Goal: Complete application form

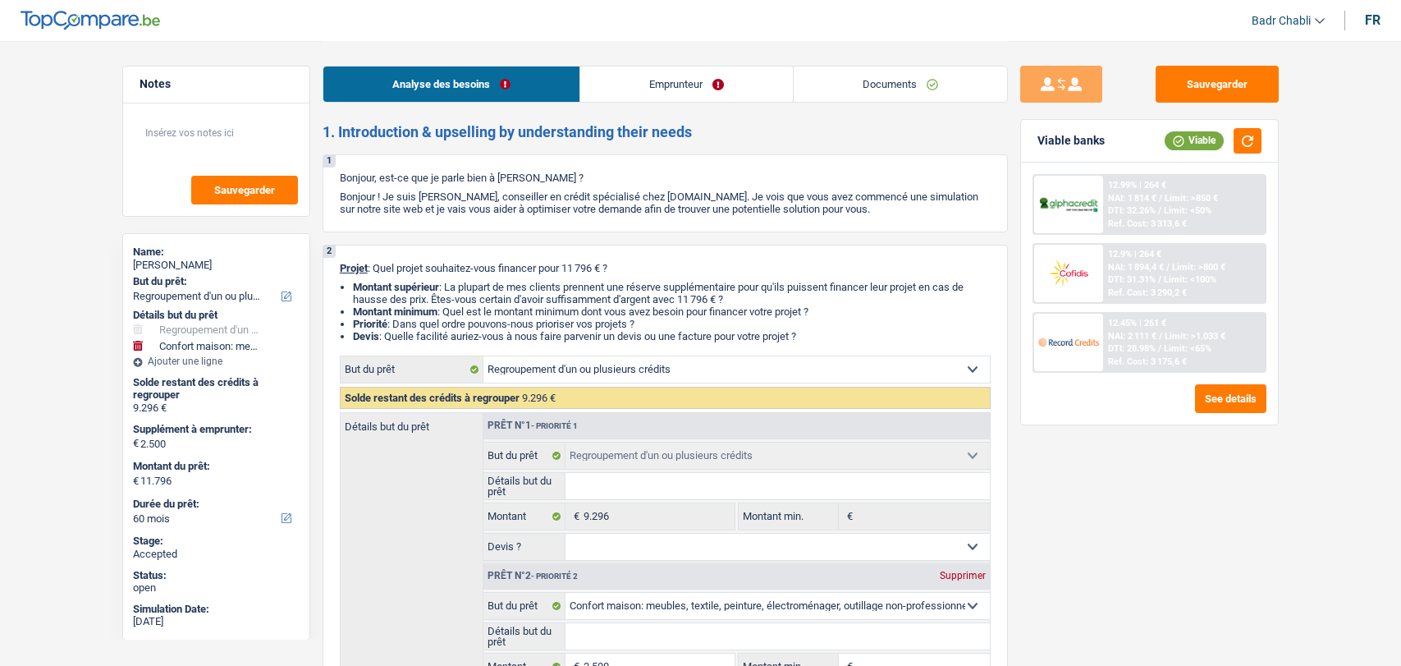
select select "refinancing"
select select "household"
select select "60"
select select "refinancing"
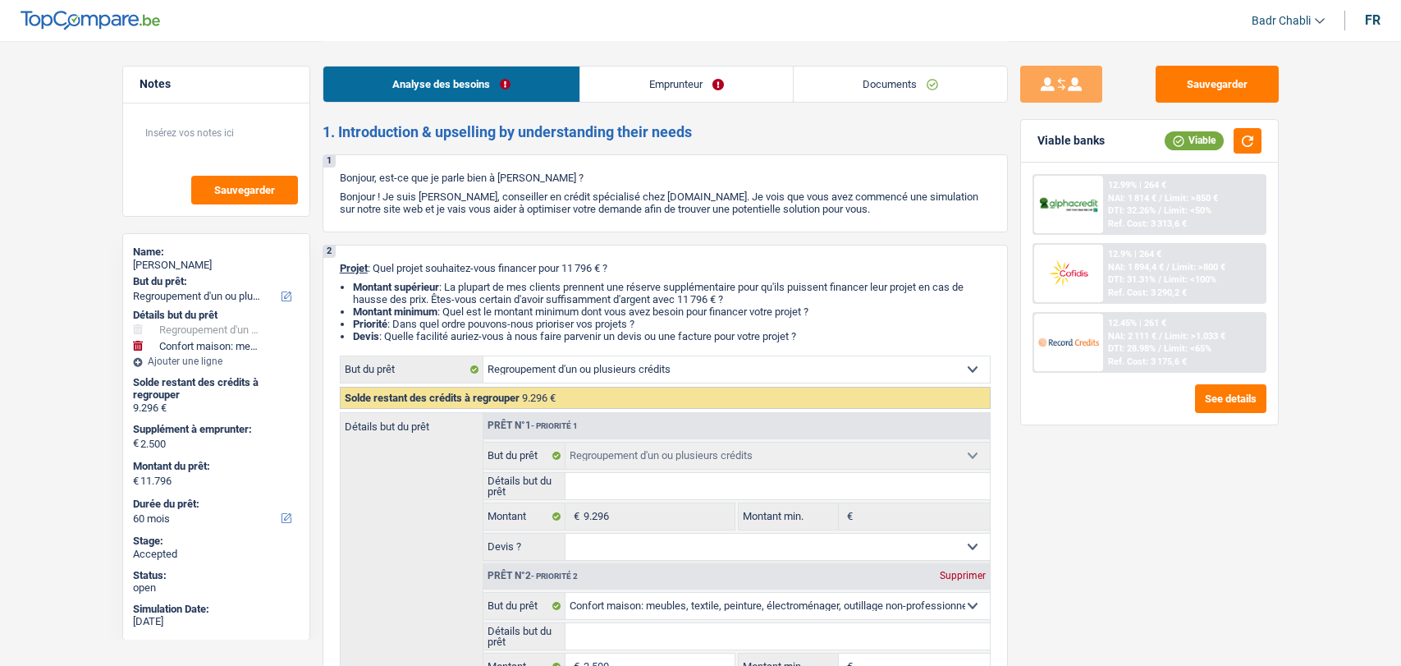
select select "refinancing"
select select "household"
select select "60"
select select "privateEmployee"
select select "netSalary"
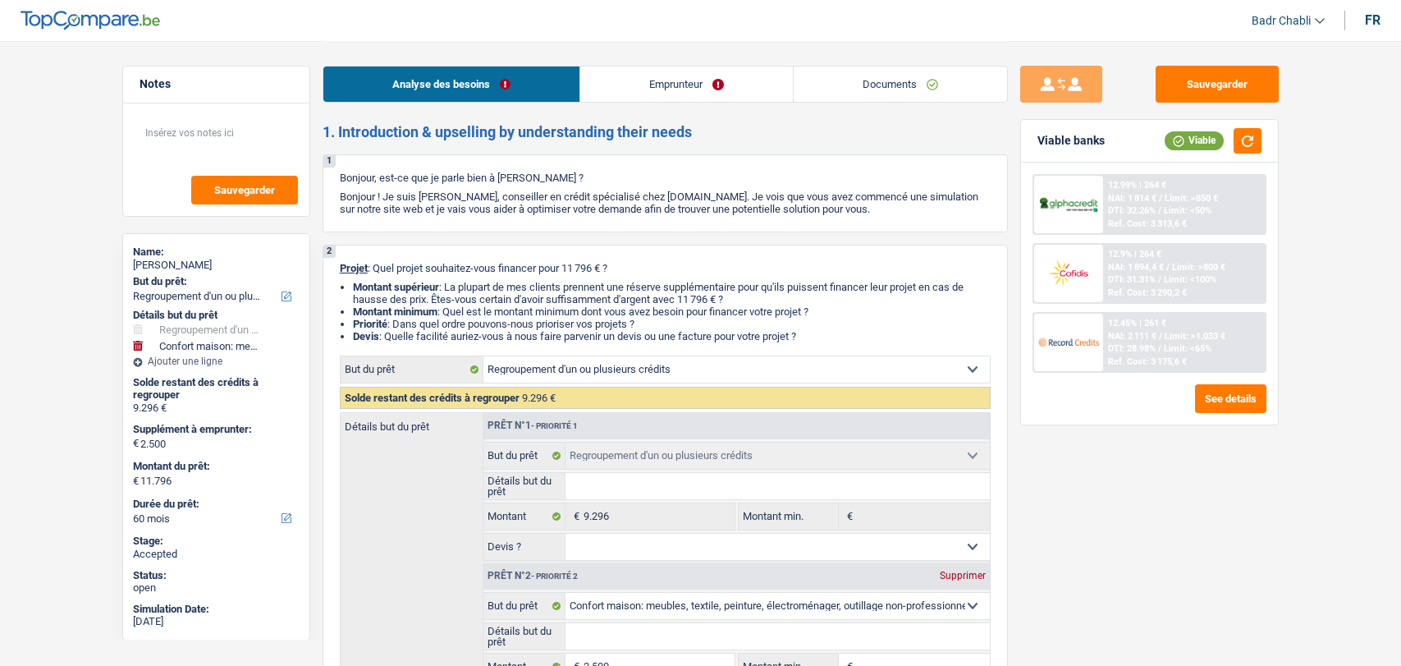
select select "mealVouchers"
select select "rents"
select select "personalLoan"
select select "homeFurnishingOrRelocation"
select select "42"
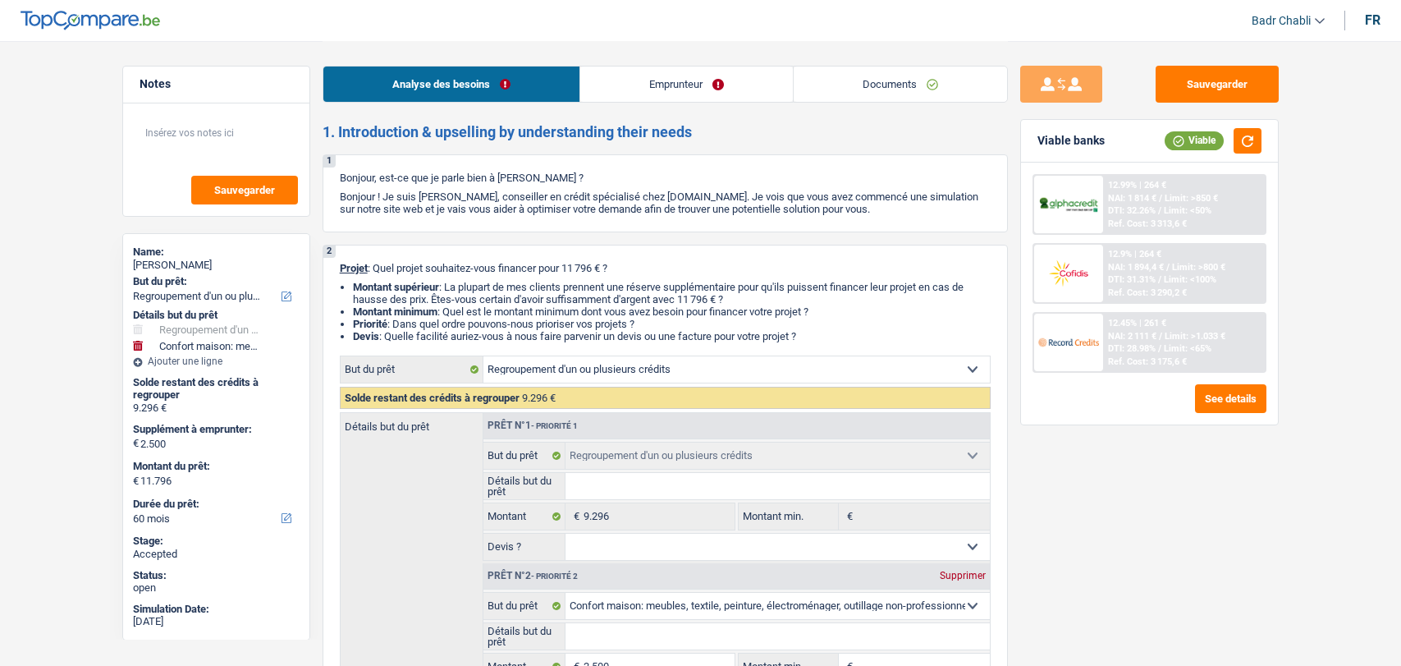
select select "carLoan"
select select "42"
select select "cardOrCredit"
select select "refinancing"
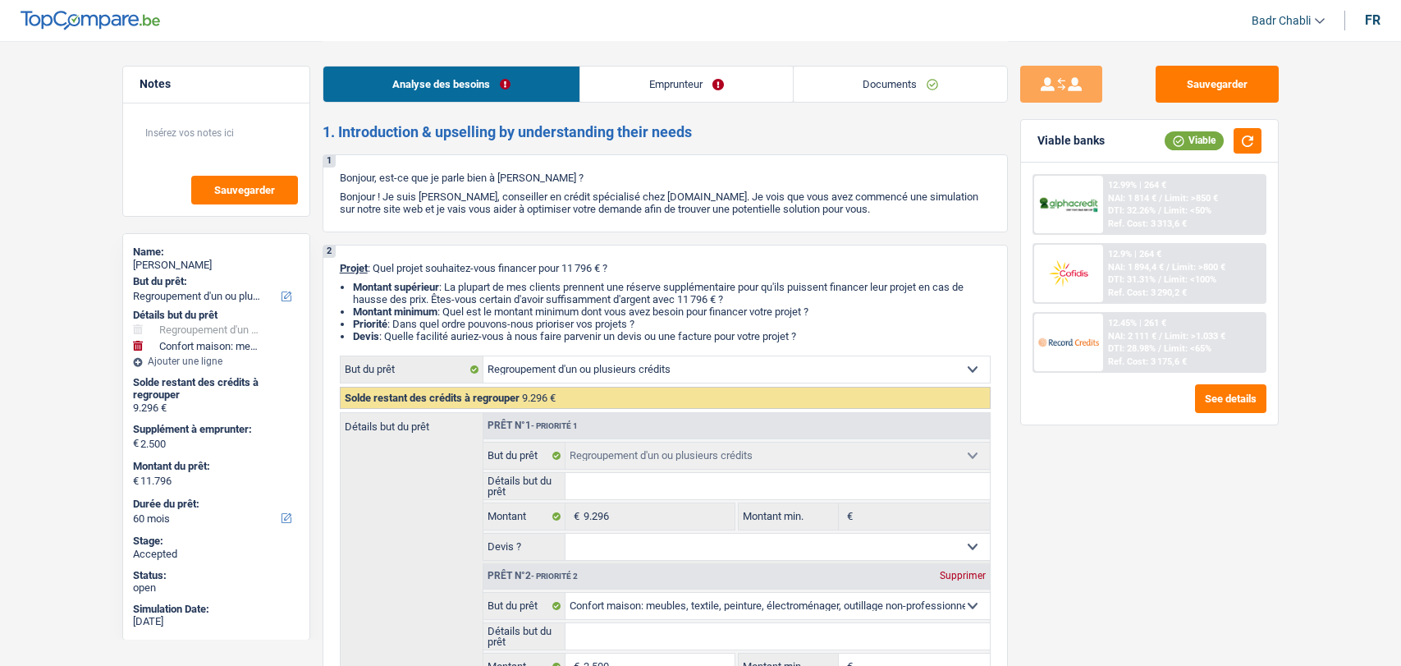
select select "household"
select select "60"
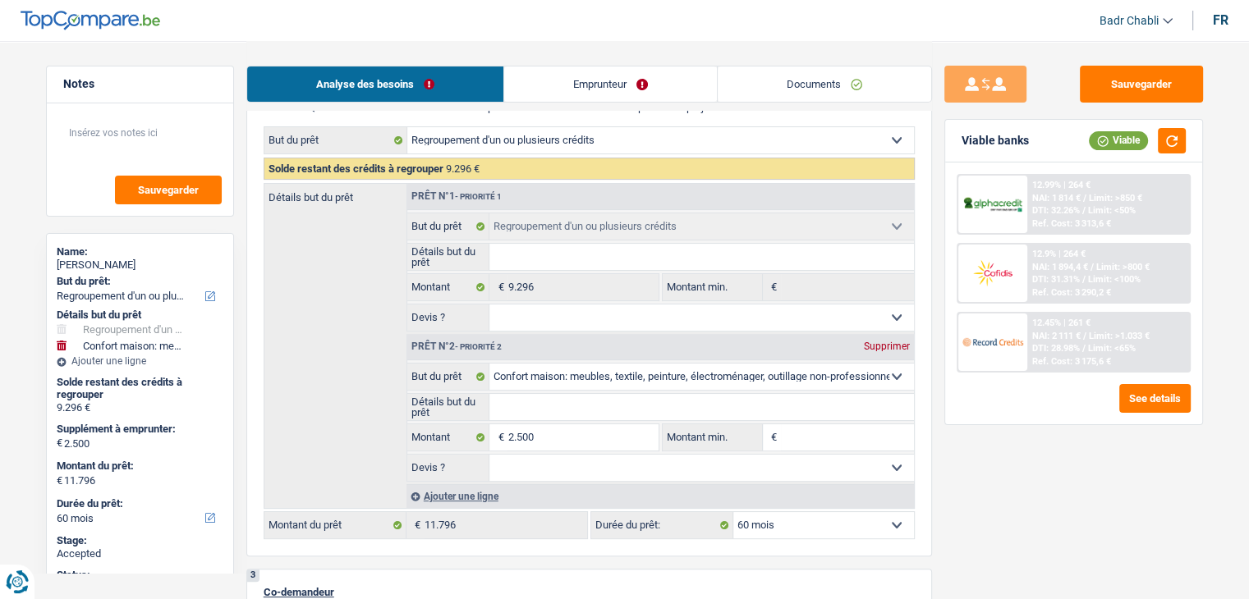
scroll to position [230, 0]
click at [635, 383] on select "Confort maison: meubles, textile, peinture, électroménager, outillage non-profe…" at bounding box center [701, 376] width 424 height 26
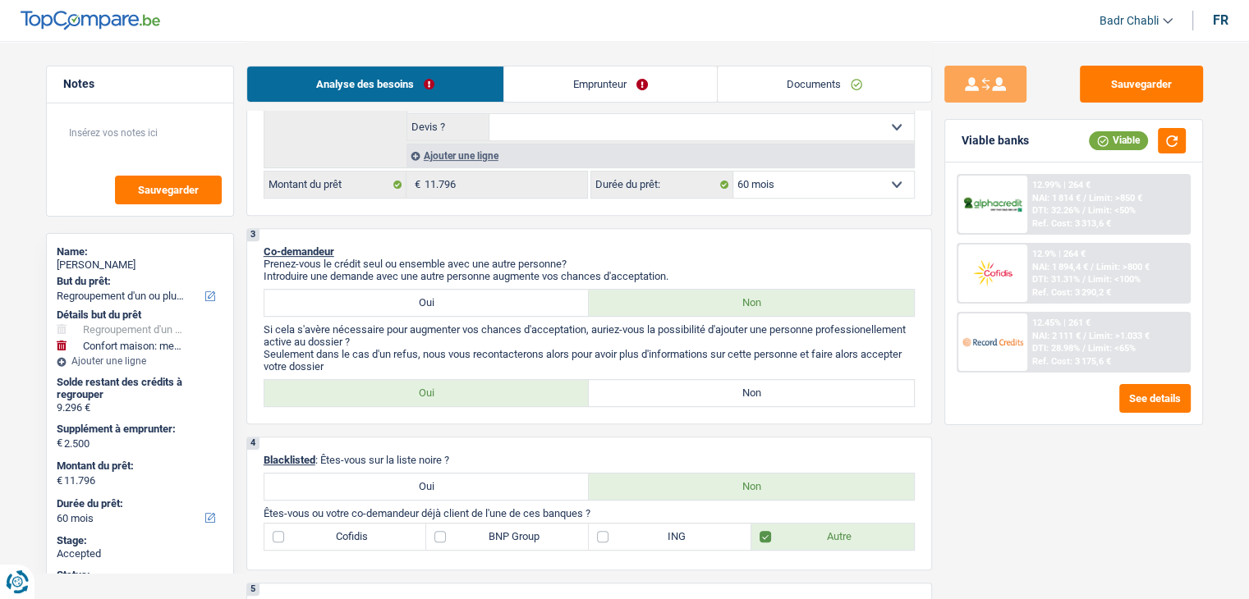
scroll to position [561, 0]
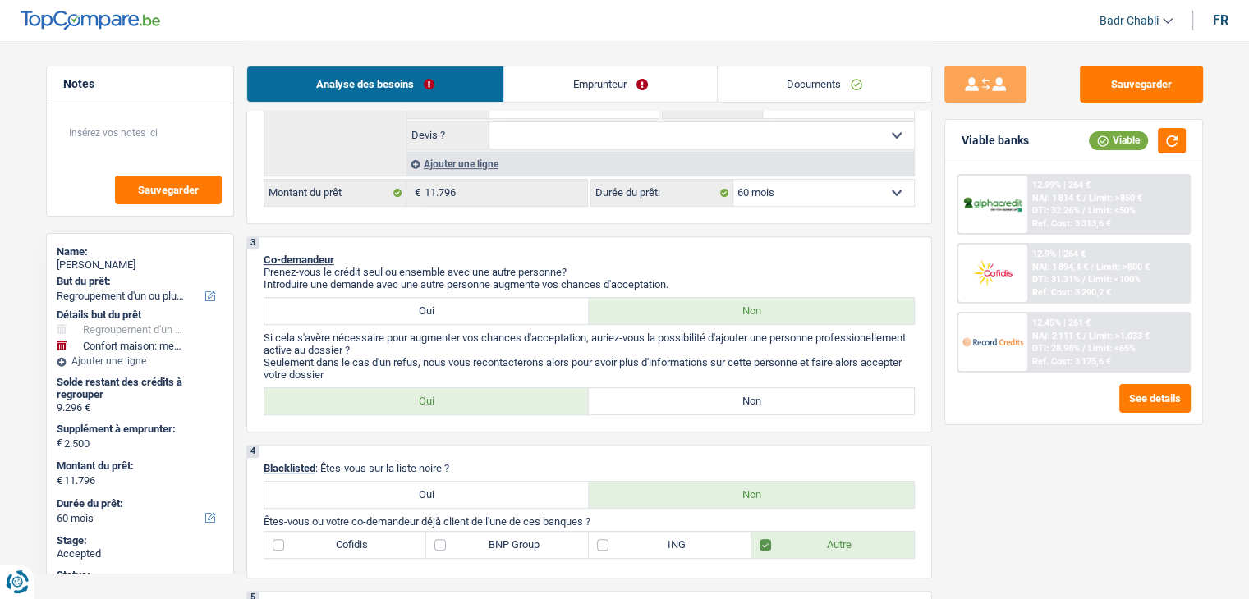
click at [441, 548] on label "BNP Group" at bounding box center [507, 545] width 163 height 26
click at [441, 548] on input "BNP Group" at bounding box center [507, 545] width 163 height 26
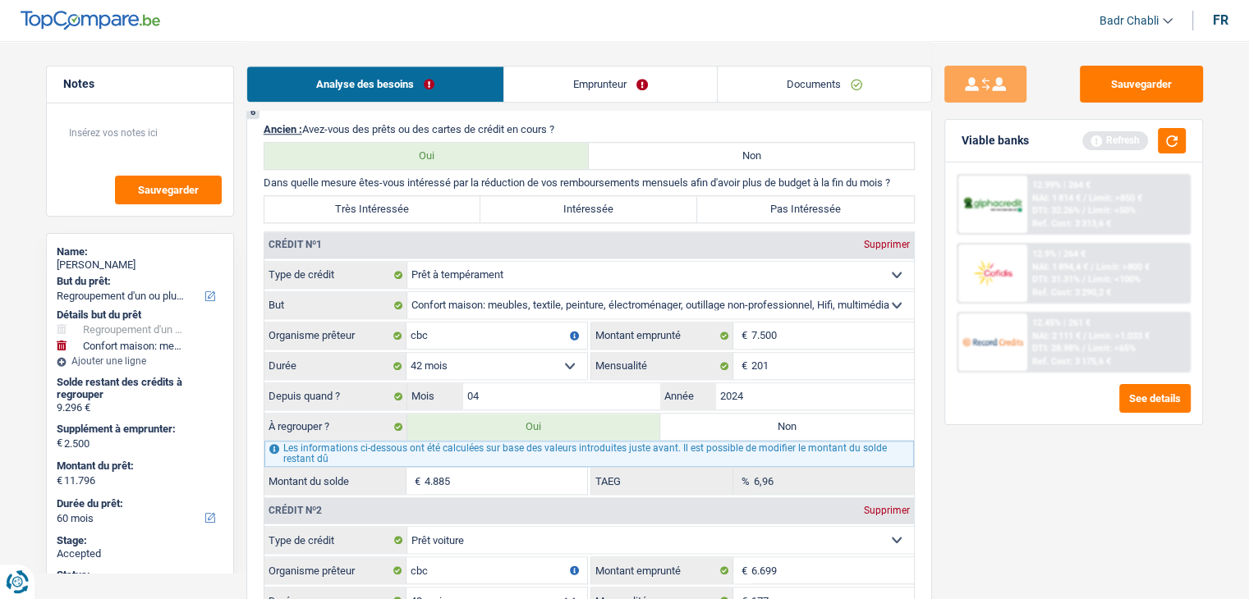
scroll to position [1500, 0]
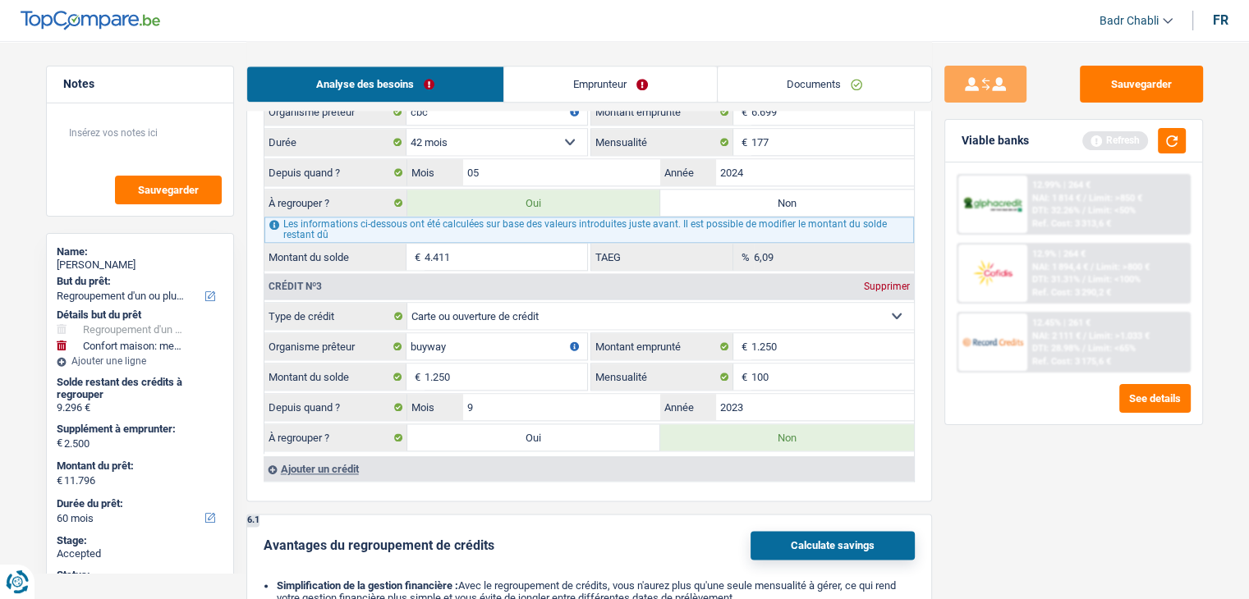
scroll to position [1908, 0]
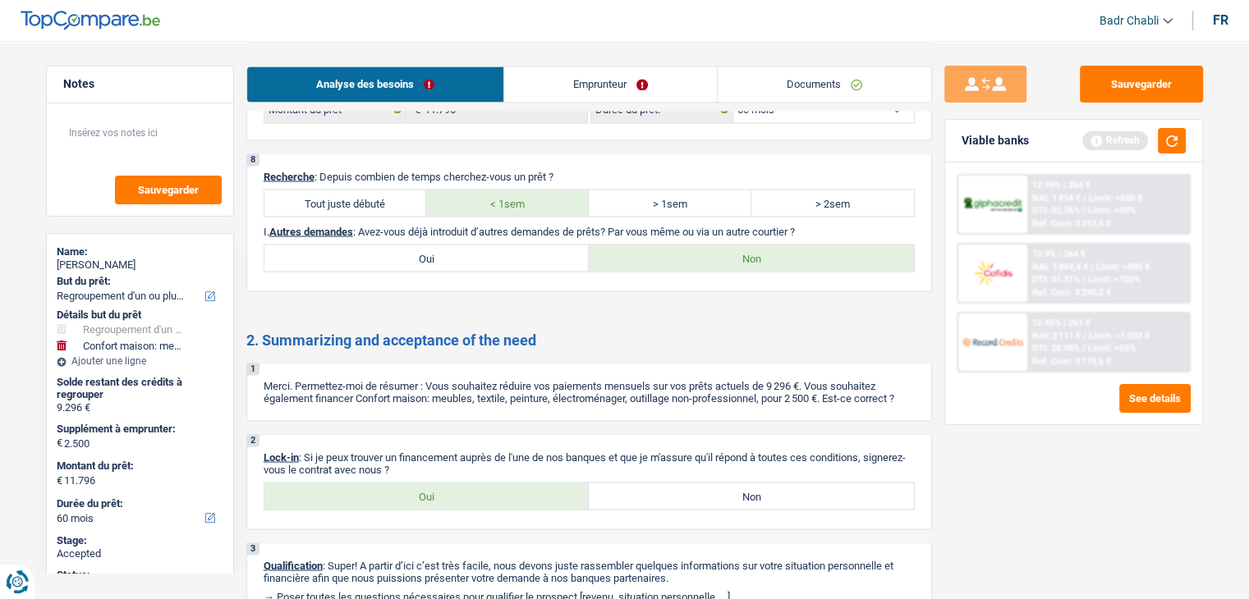
scroll to position [2974, 0]
checkbox input "true"
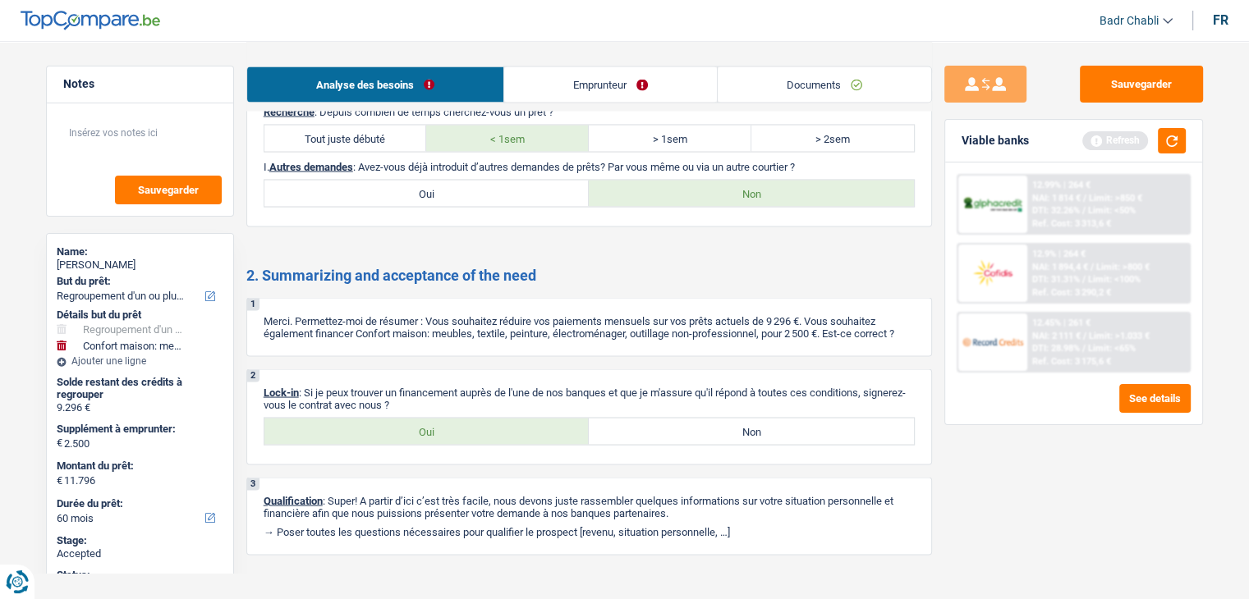
scroll to position [3089, 0]
drag, startPoint x: 325, startPoint y: 428, endPoint x: 315, endPoint y: 428, distance: 9.9
click at [315, 428] on div "2 Lock-in : Si je peux trouver un financement auprès de l'une de nos banques et…" at bounding box center [588, 417] width 685 height 96
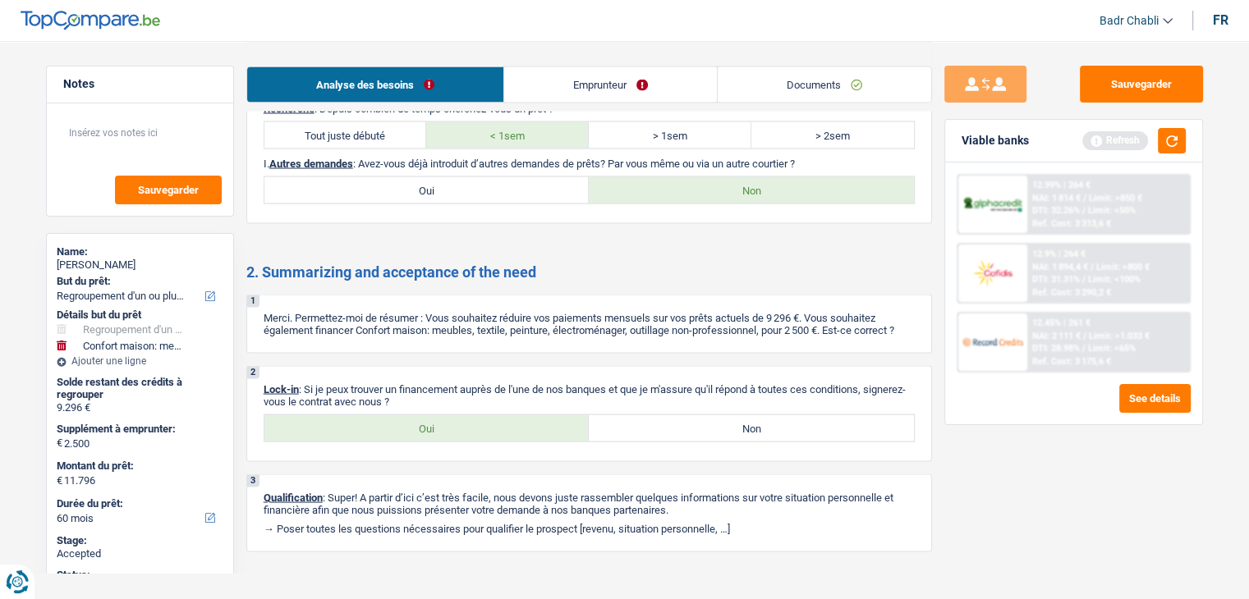
click at [584, 86] on link "Emprunteur" at bounding box center [610, 83] width 213 height 35
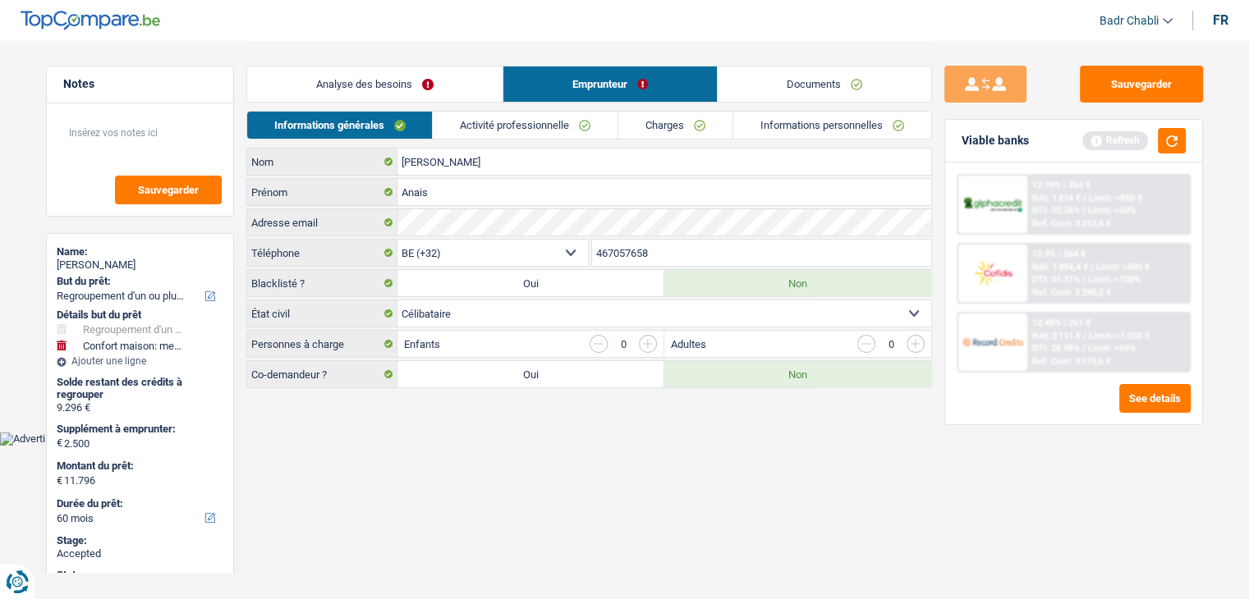
scroll to position [0, 0]
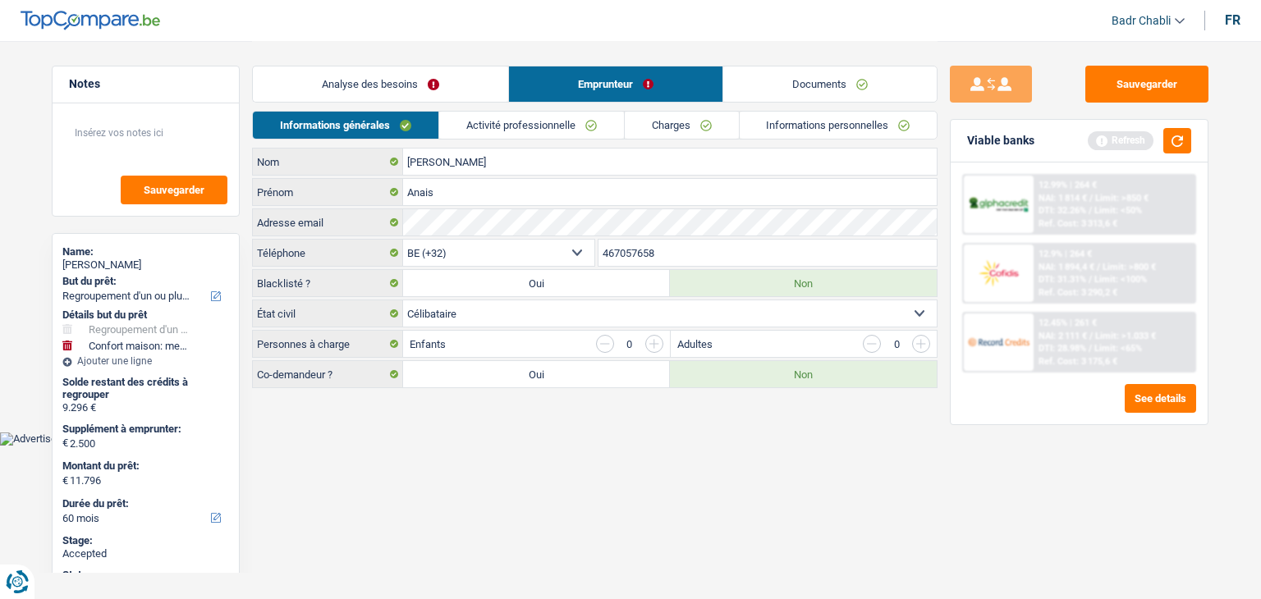
click at [529, 132] on link "Activité professionnelle" at bounding box center [531, 125] width 185 height 27
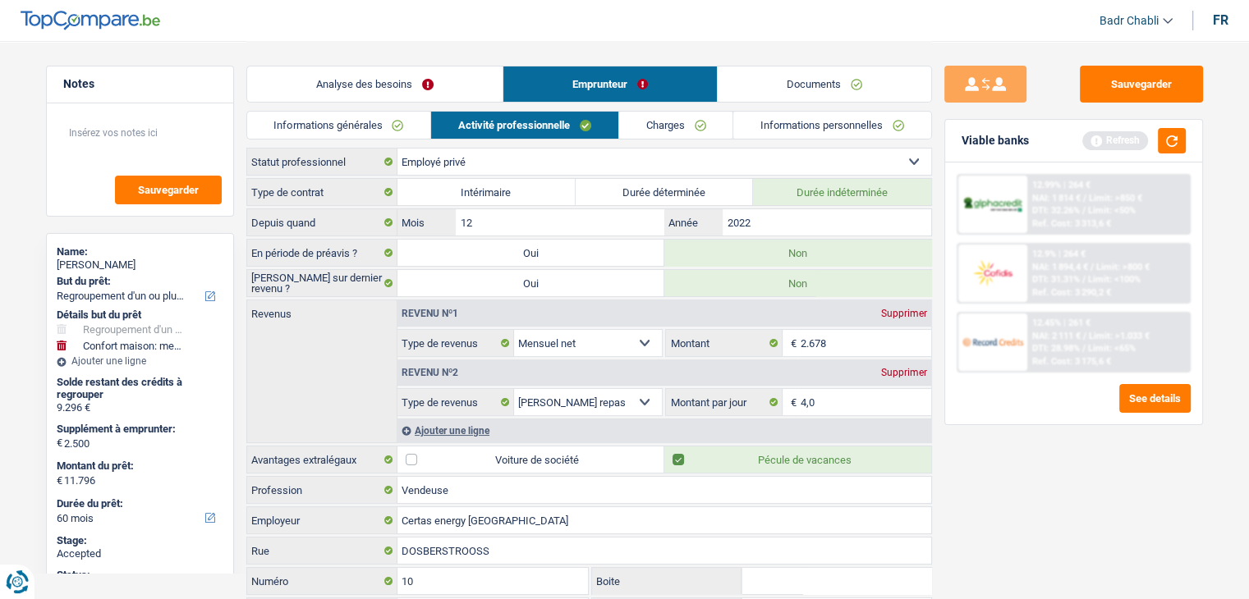
click at [639, 344] on select "Allocation d'handicap Allocations chômage Allocations familiales Chèques repas …" at bounding box center [588, 343] width 149 height 26
click at [662, 131] on link "Charges" at bounding box center [676, 125] width 114 height 27
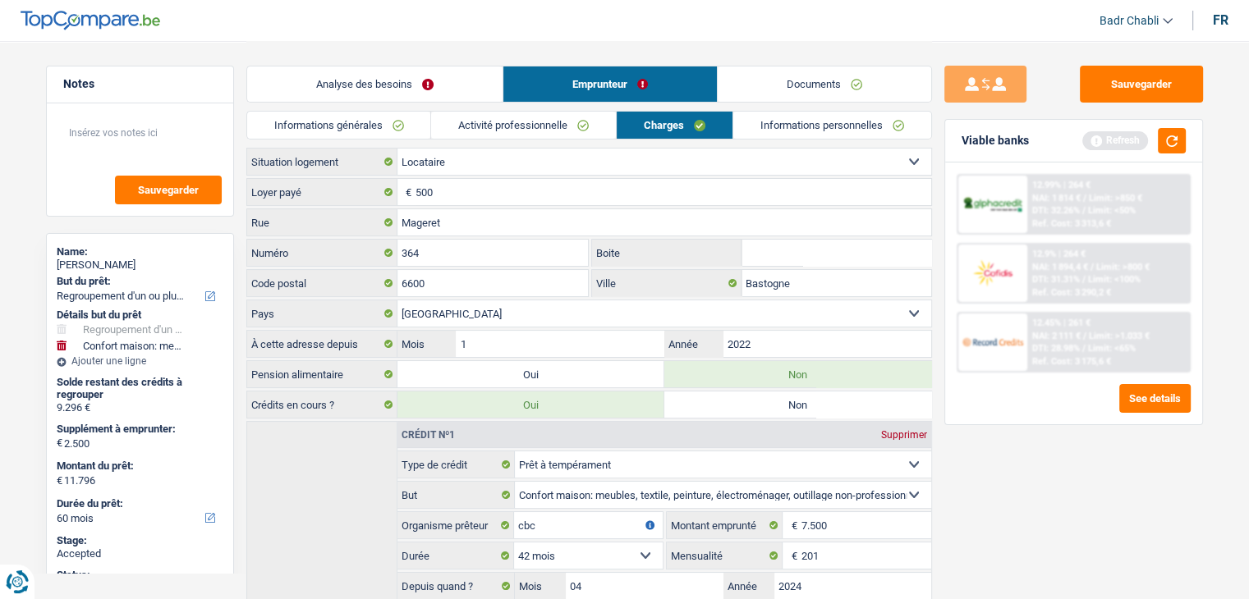
click at [832, 126] on link "Informations personnelles" at bounding box center [832, 125] width 198 height 27
